Goal: Navigation & Orientation: Find specific page/section

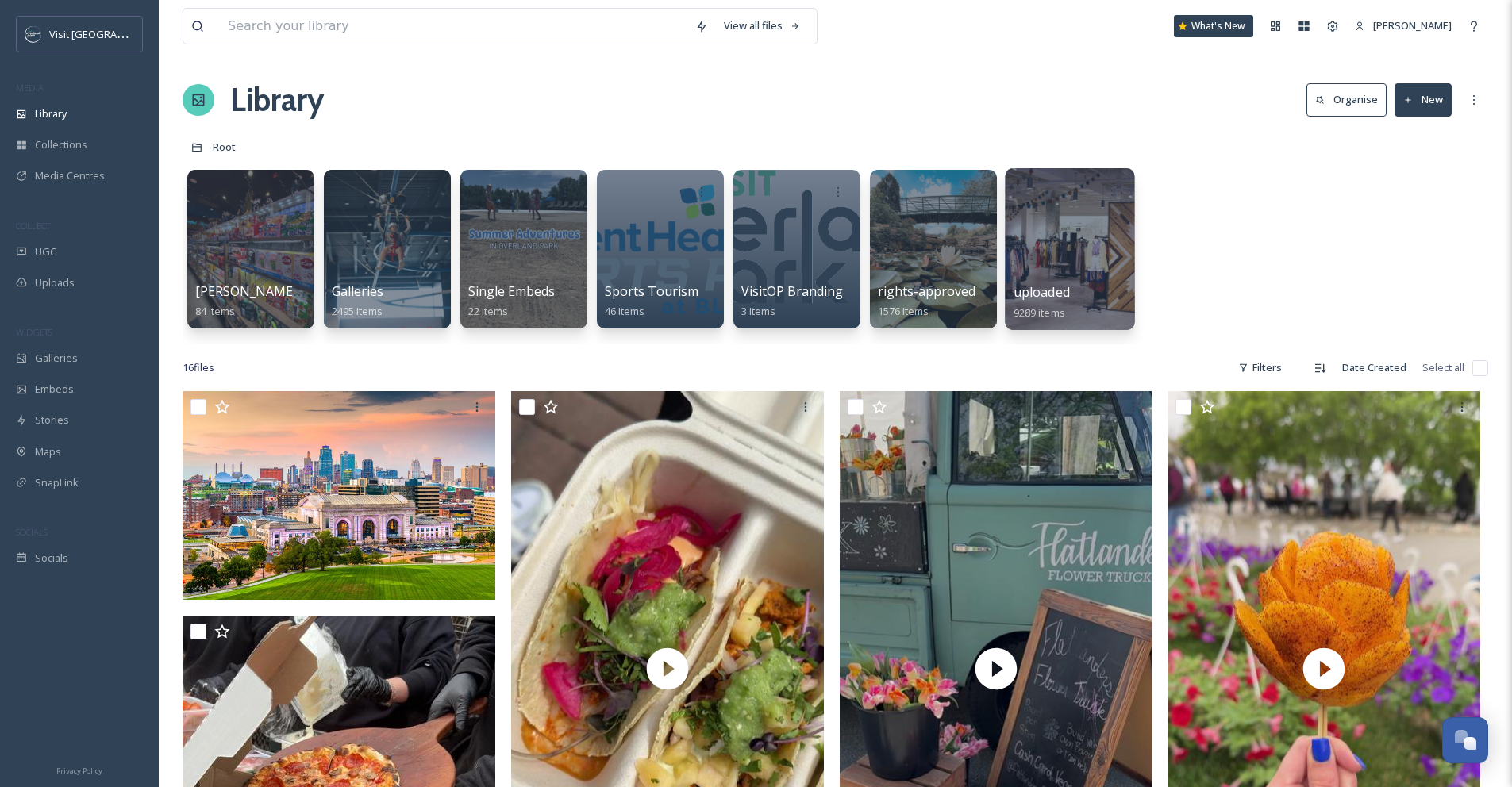
click at [1096, 252] on div at bounding box center [1069, 249] width 129 height 162
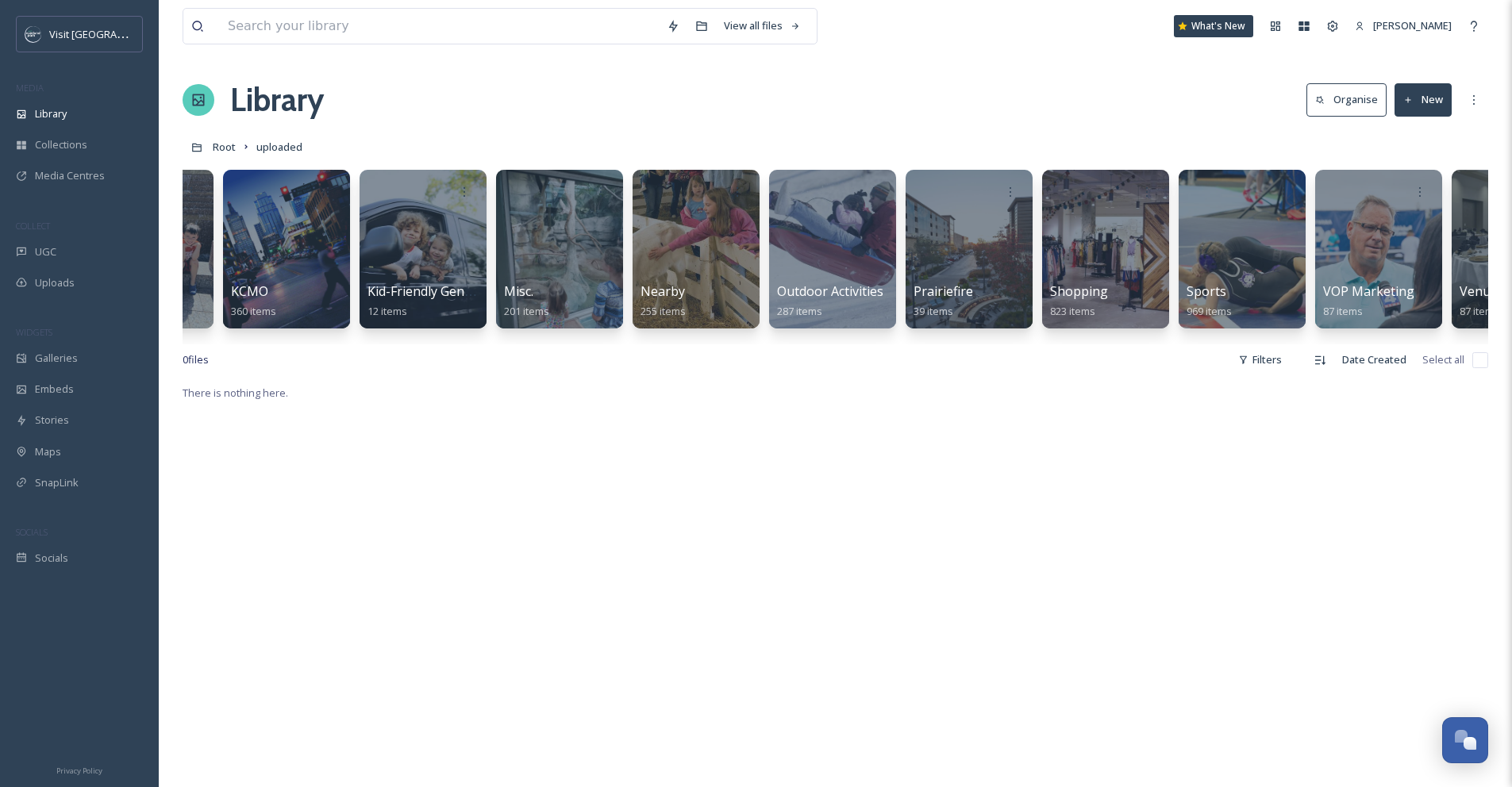
scroll to position [0, 1698]
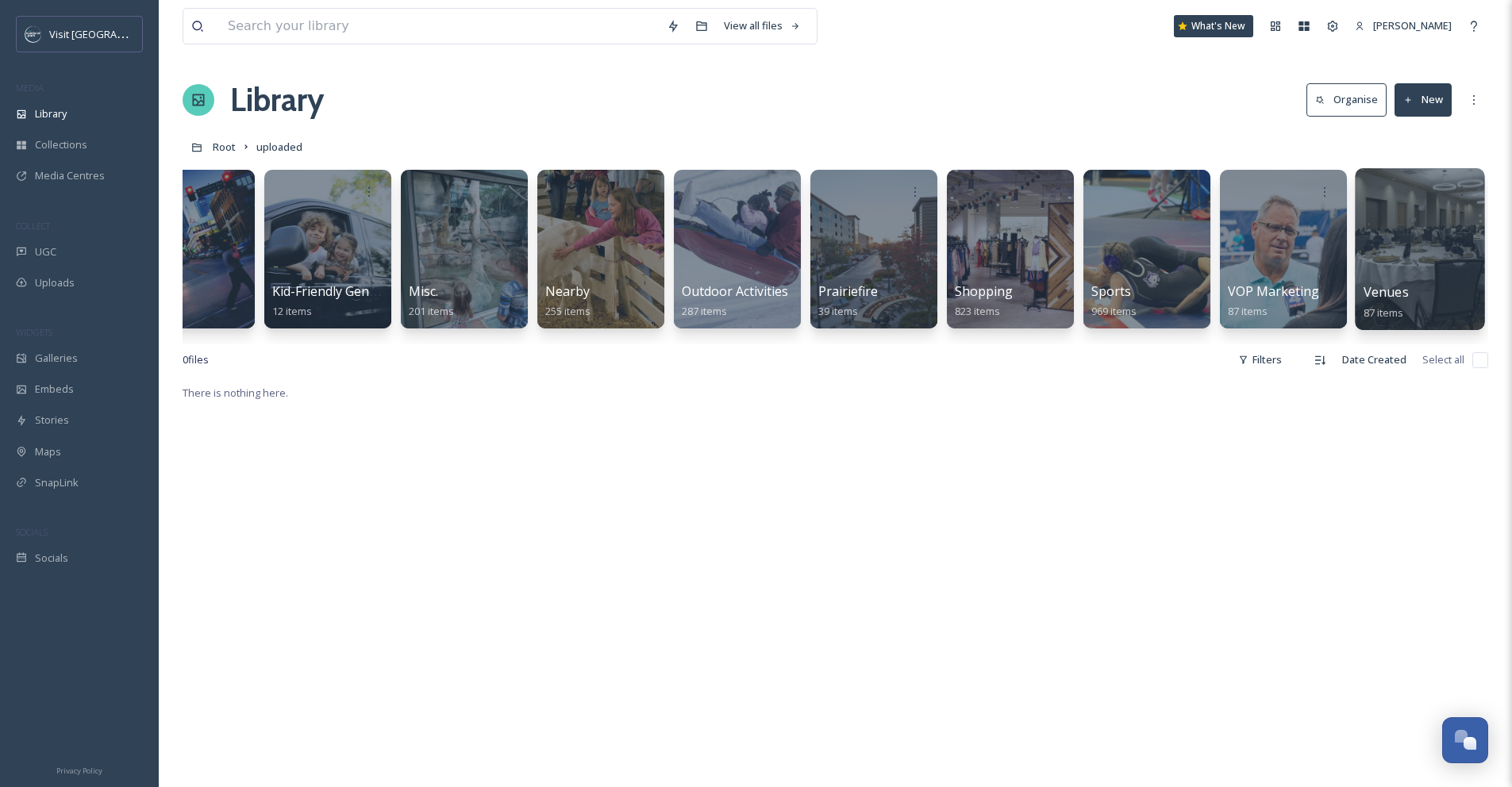
click at [1459, 287] on div "Venues 87 items" at bounding box center [1420, 302] width 114 height 39
click at [1427, 255] on div at bounding box center [1419, 249] width 129 height 162
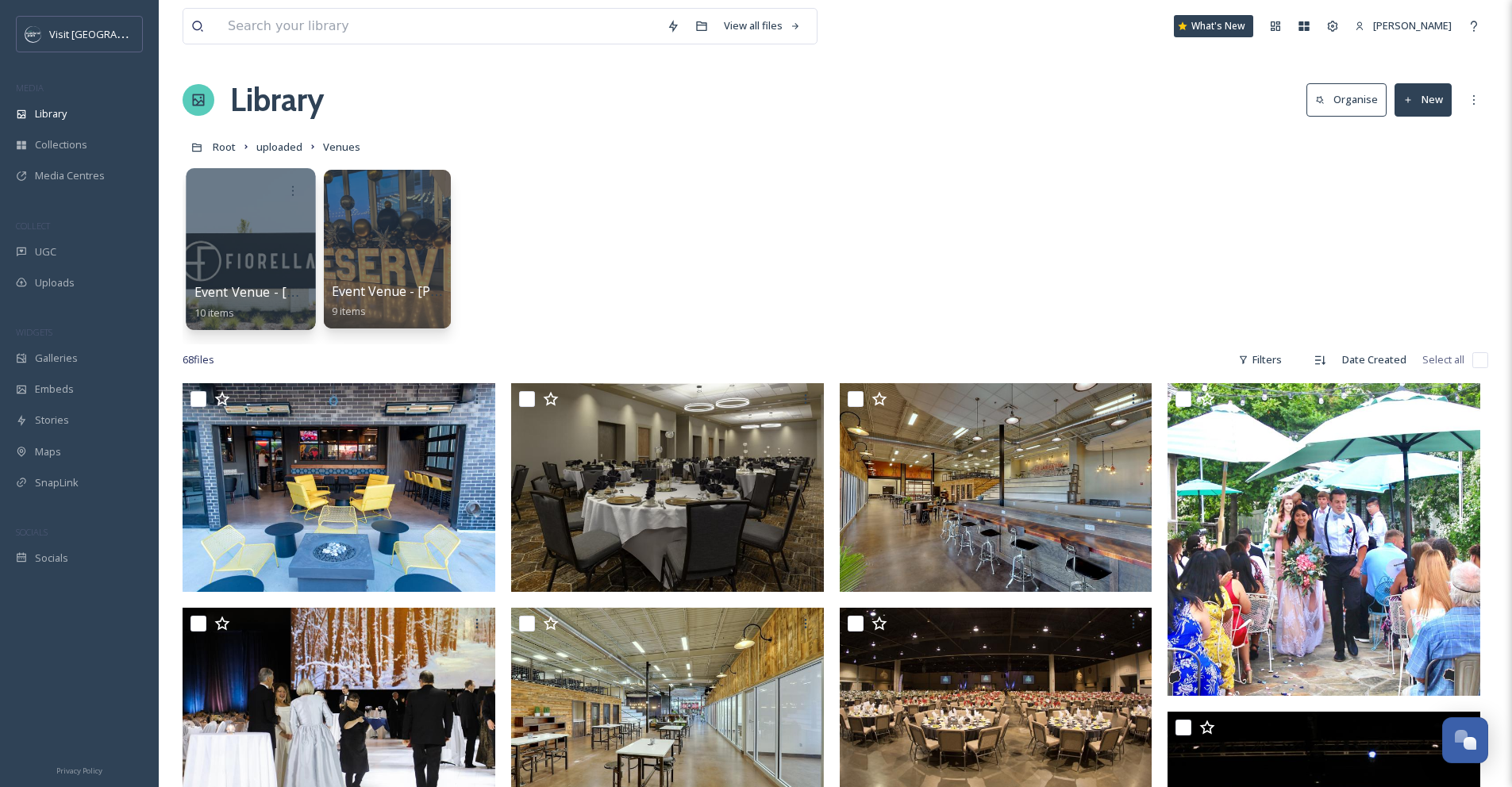
click at [297, 251] on div at bounding box center [250, 249] width 129 height 162
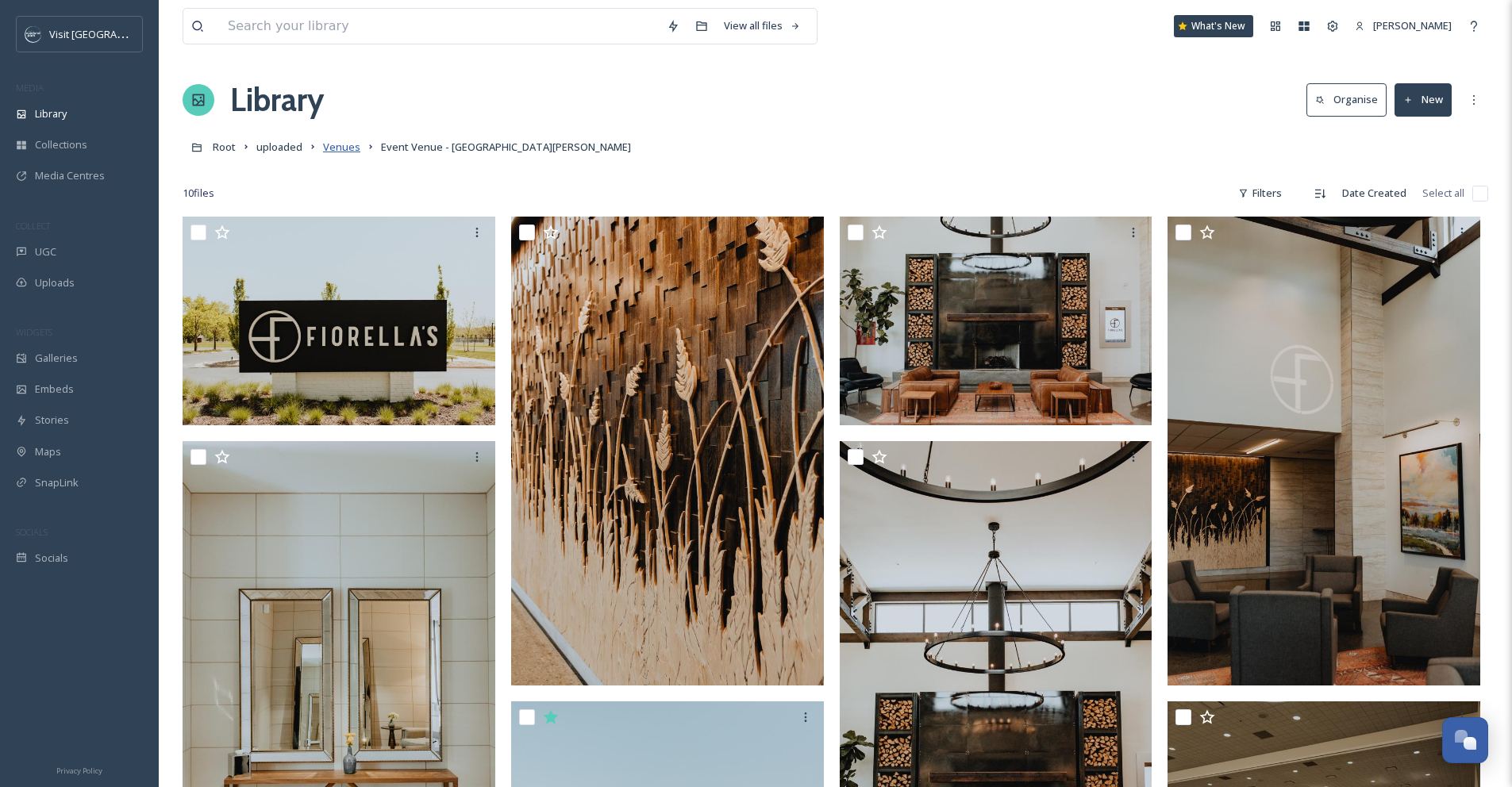
click at [343, 146] on span "Venues" at bounding box center [342, 147] width 38 height 14
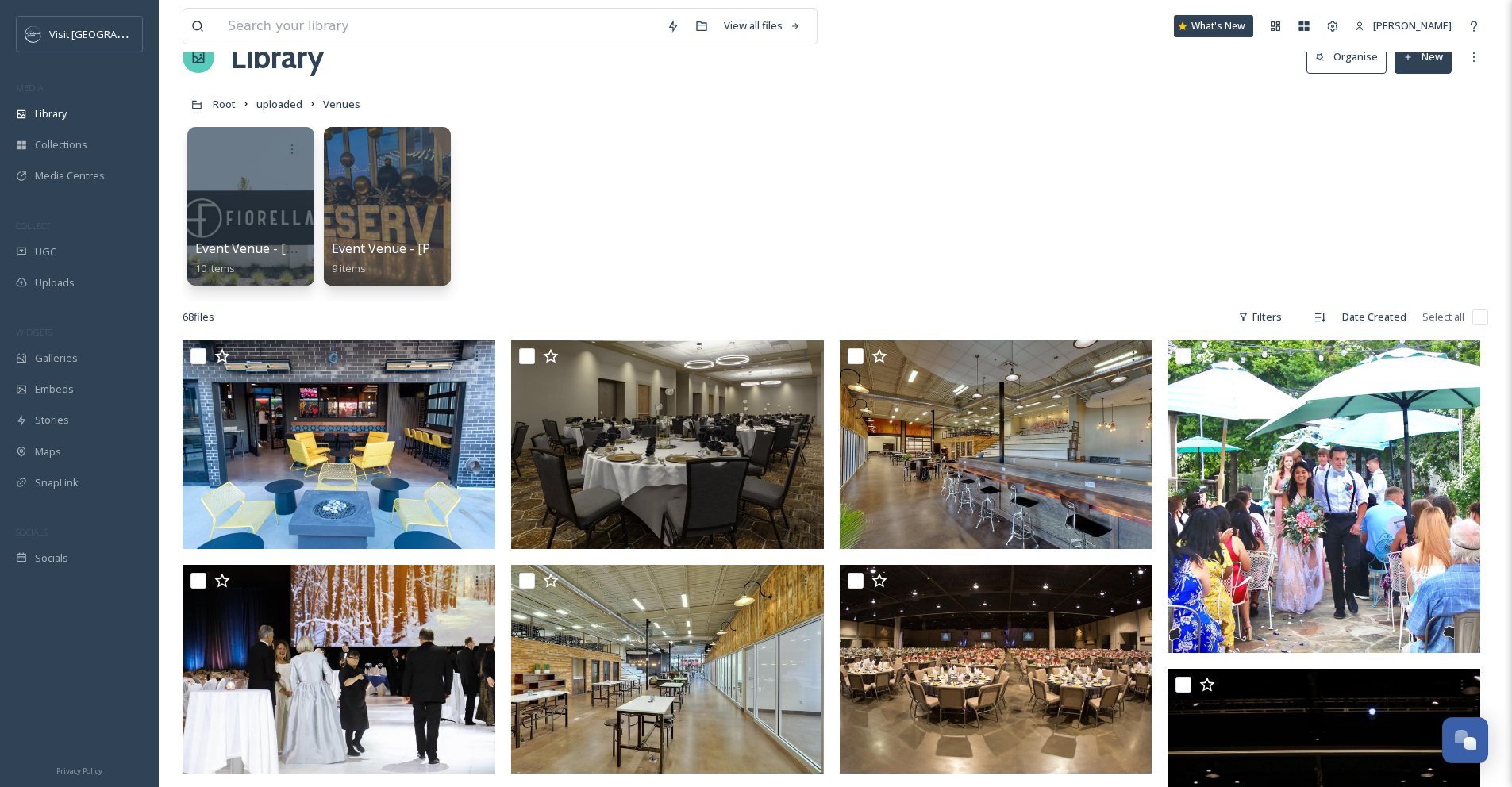
scroll to position [38, 0]
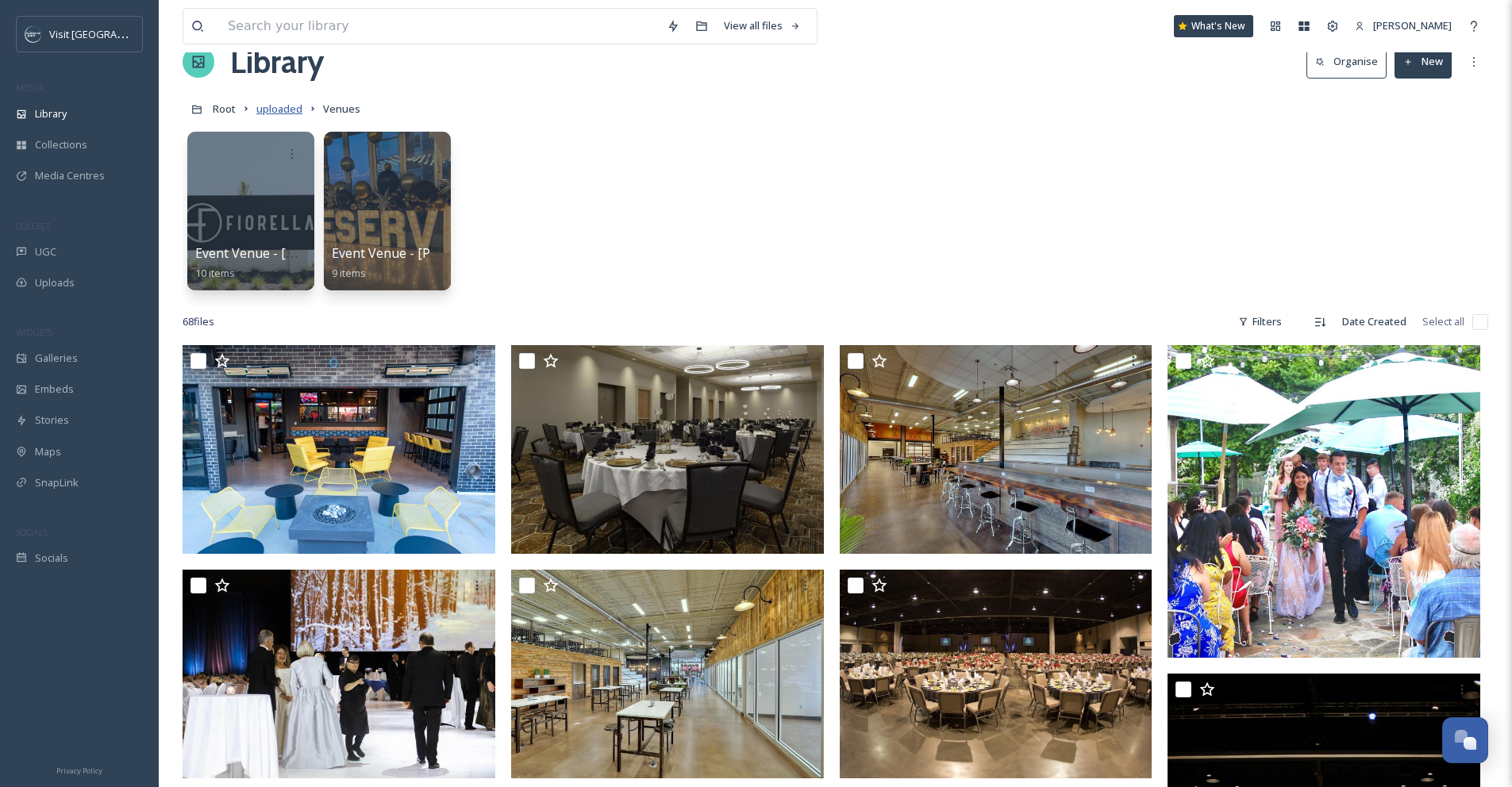
click at [279, 107] on span "uploaded" at bounding box center [279, 108] width 46 height 14
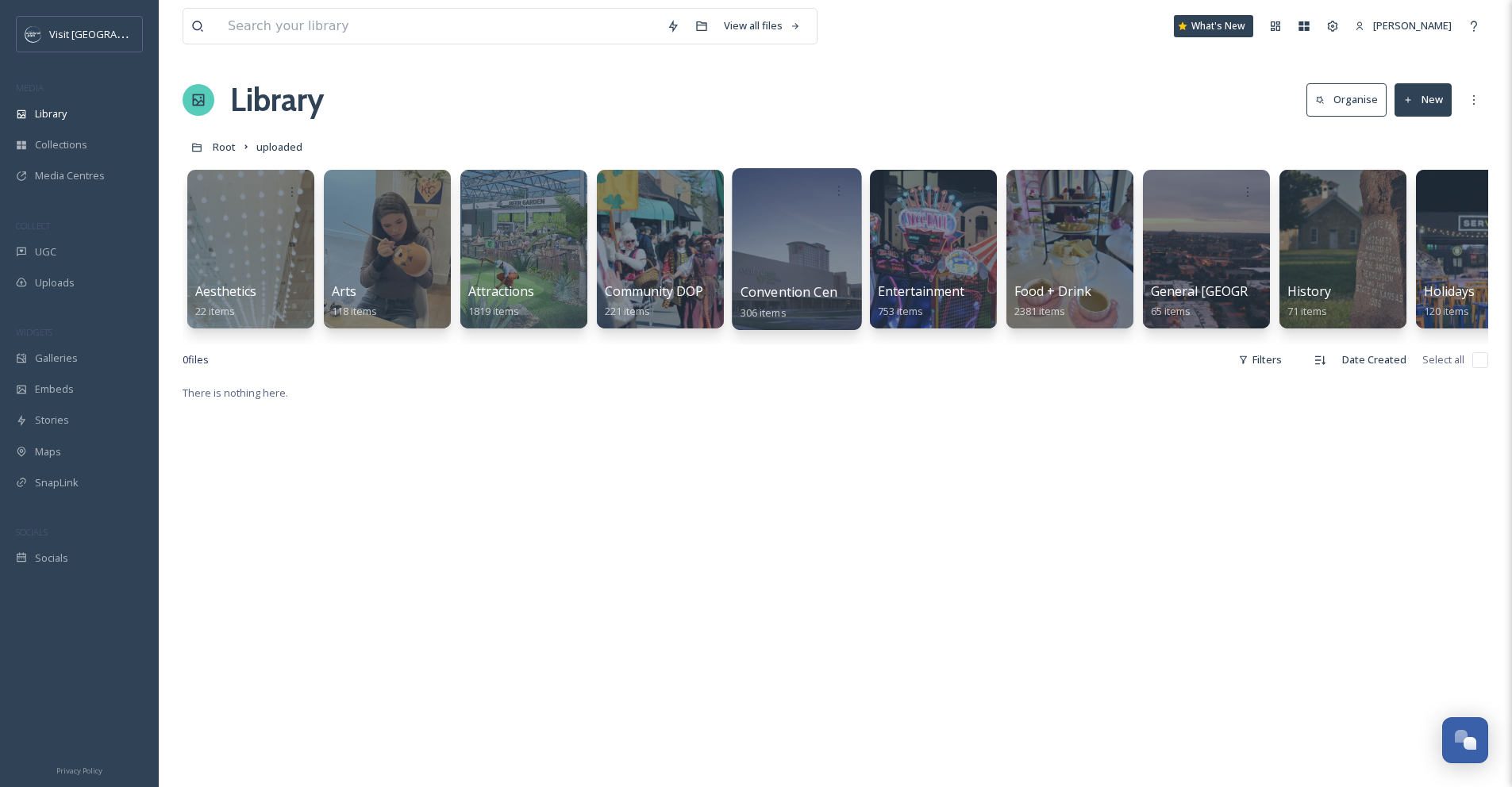
click at [778, 252] on div at bounding box center [796, 249] width 129 height 162
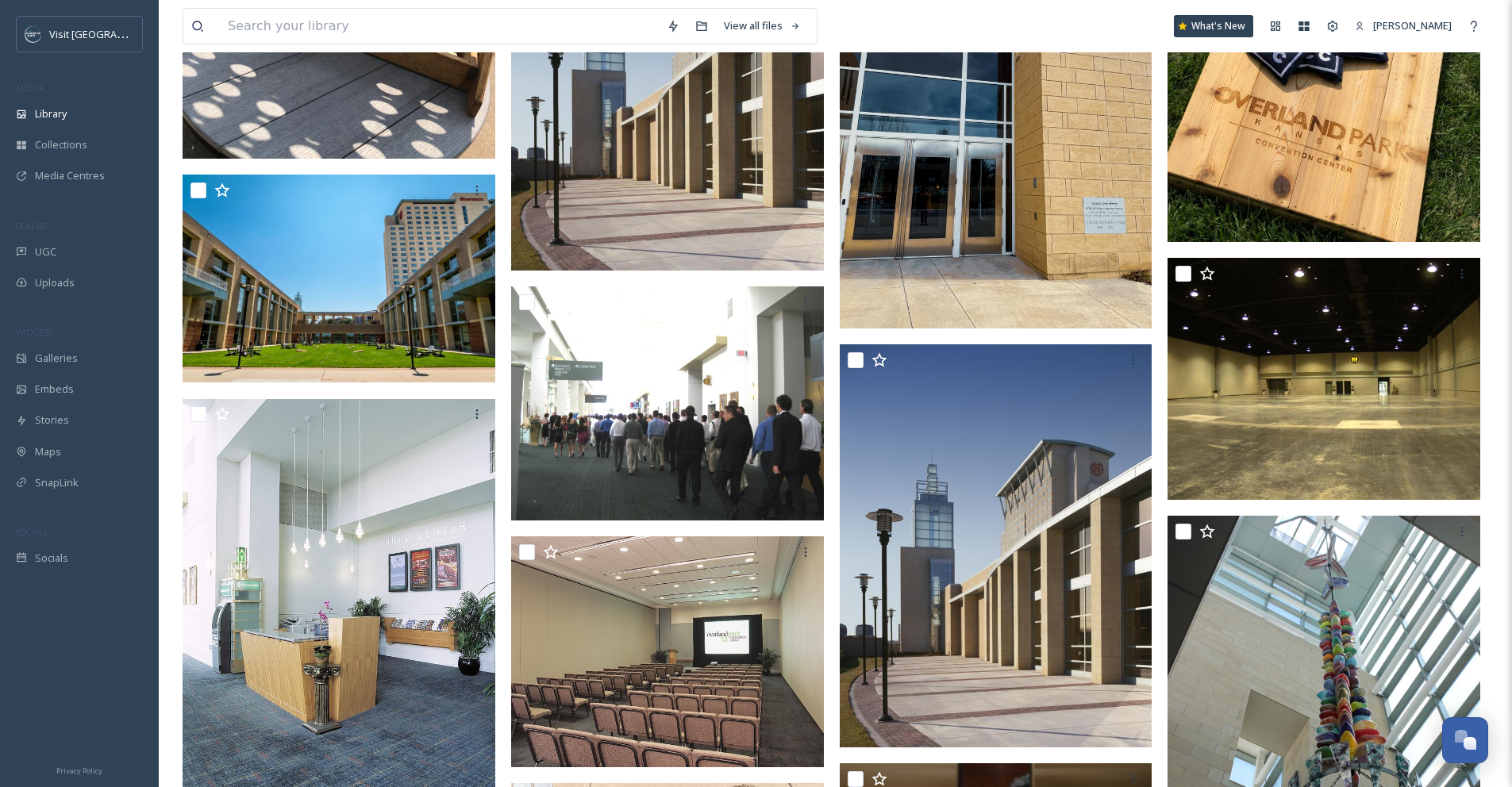
scroll to position [2349, 0]
